Goal: Transaction & Acquisition: Purchase product/service

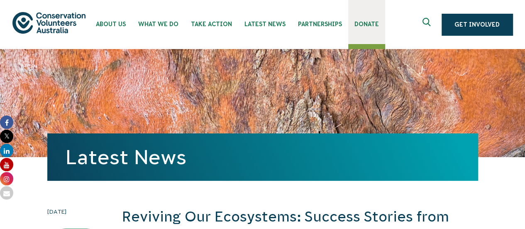
click at [369, 24] on span "Donate" at bounding box center [366, 24] width 24 height 7
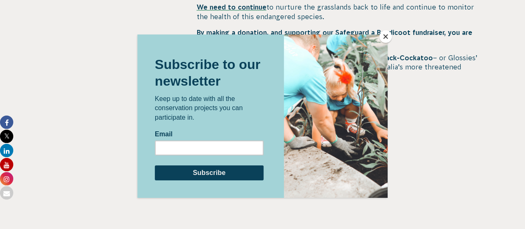
scroll to position [414, 0]
click at [387, 33] on button "Close" at bounding box center [385, 36] width 12 height 12
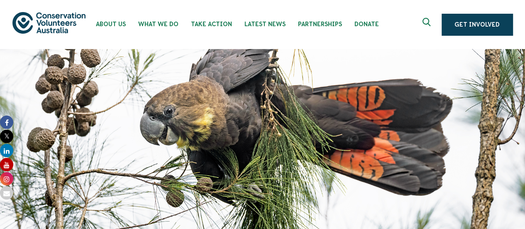
scroll to position [0, 0]
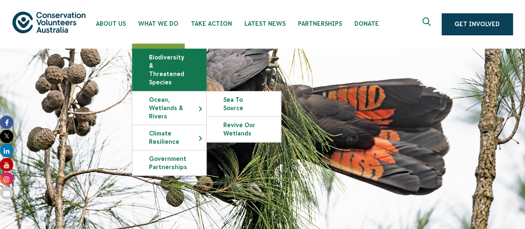
click at [163, 72] on link "Biodiversity & Threatened Species" at bounding box center [169, 69] width 74 height 41
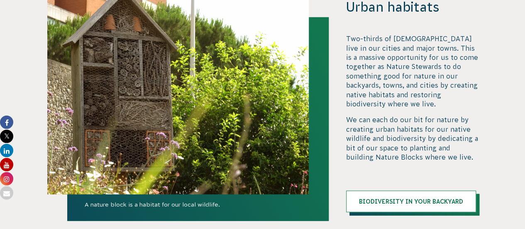
scroll to position [851, 0]
